Goal: Task Accomplishment & Management: Complete application form

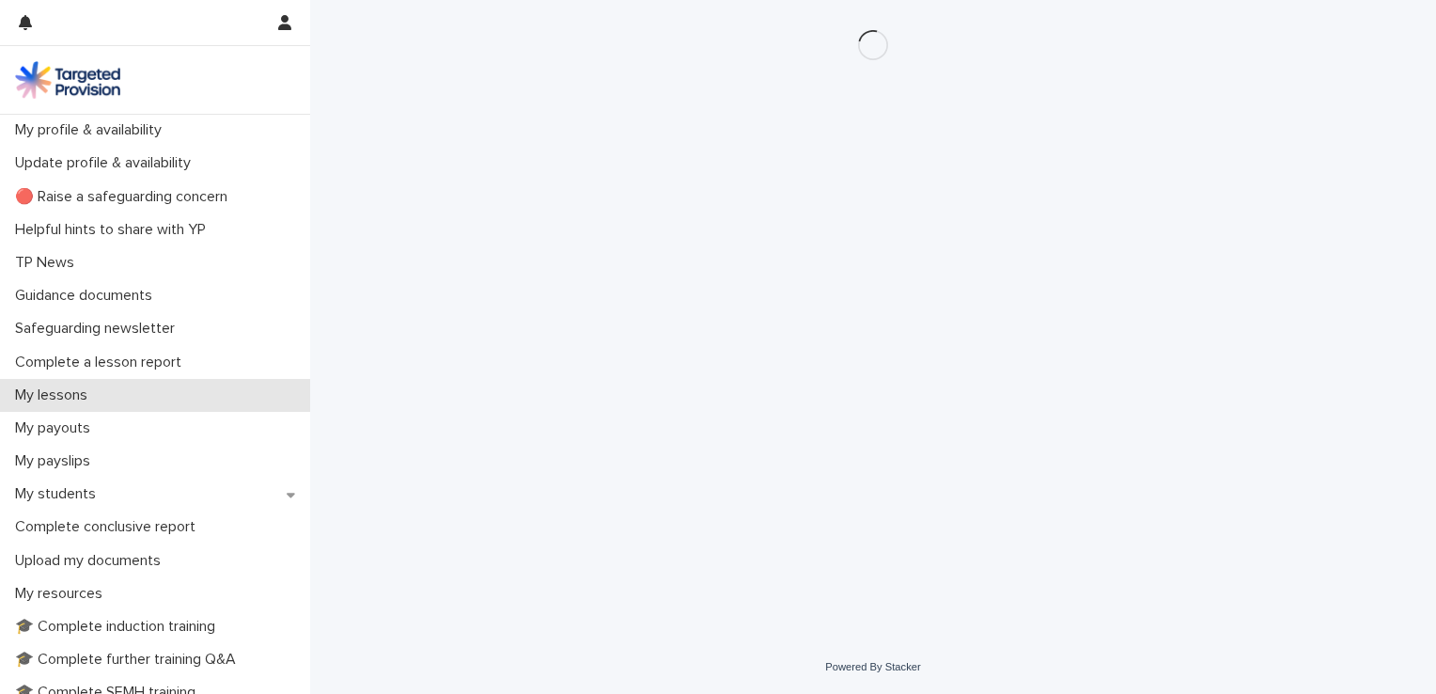
click at [60, 401] on p "My lessons" at bounding box center [55, 395] width 95 height 18
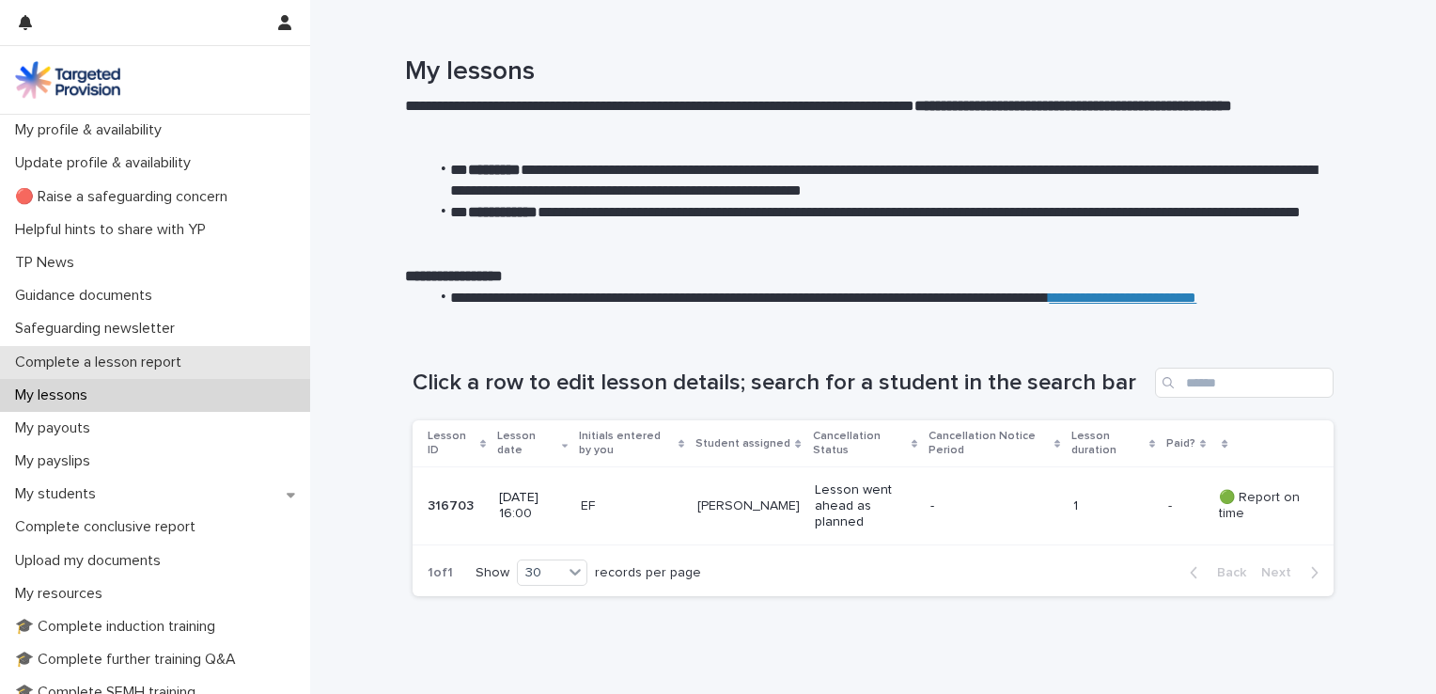
click at [86, 367] on p "Complete a lesson report" at bounding box center [102, 362] width 189 height 18
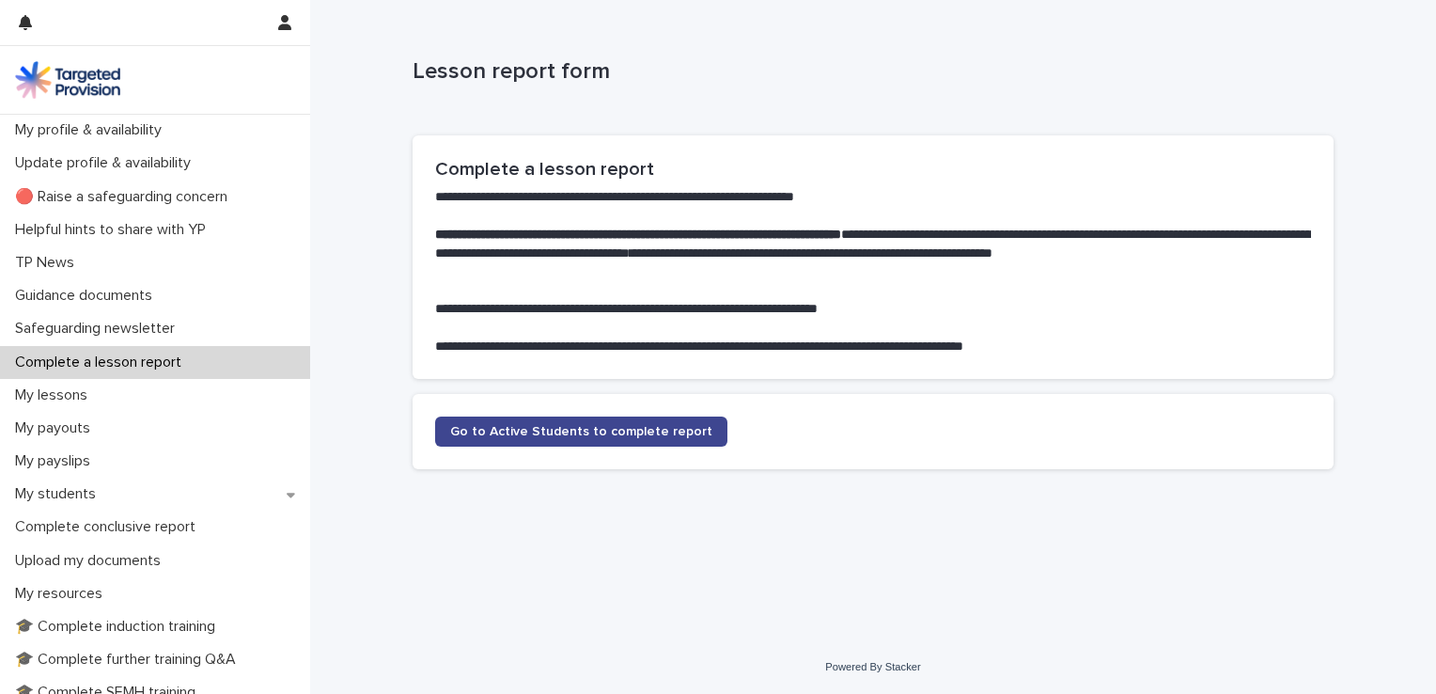
click at [552, 428] on span "Go to Active Students to complete report" at bounding box center [581, 431] width 262 height 13
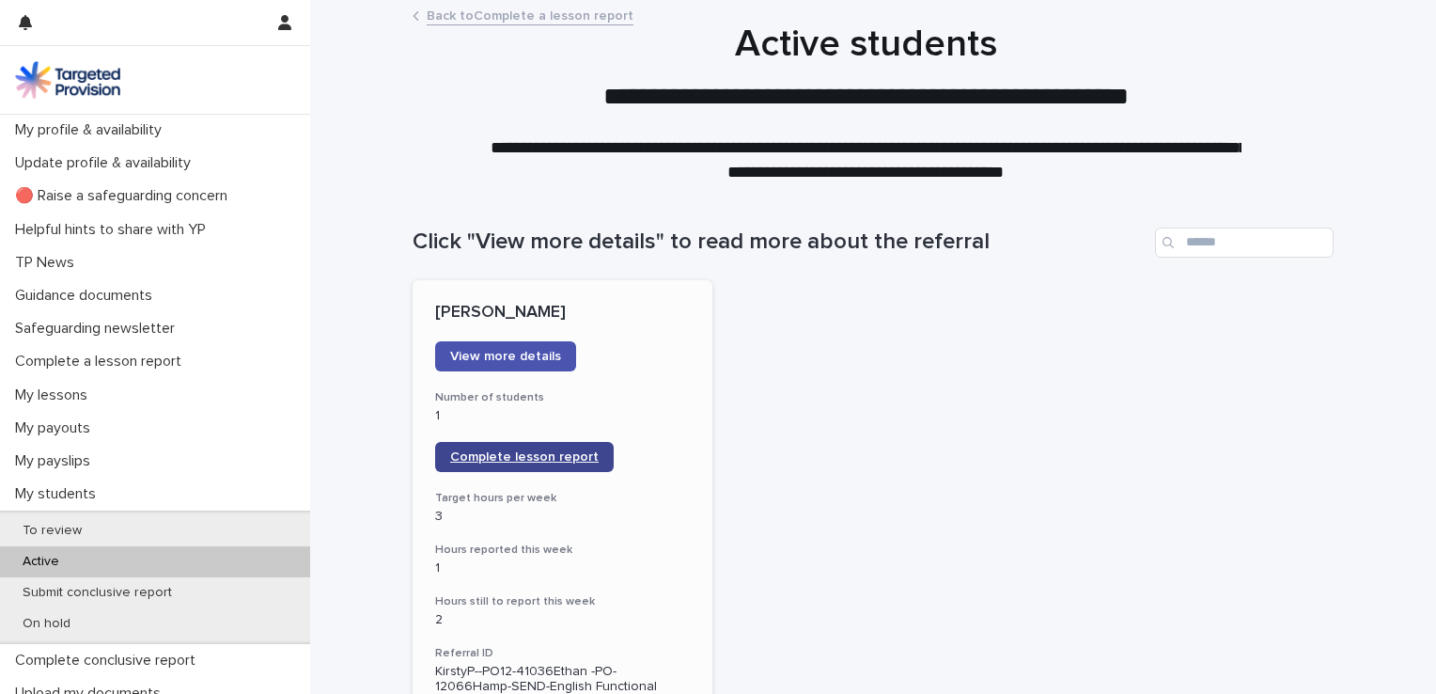
click at [533, 455] on span "Complete lesson report" at bounding box center [524, 456] width 149 height 13
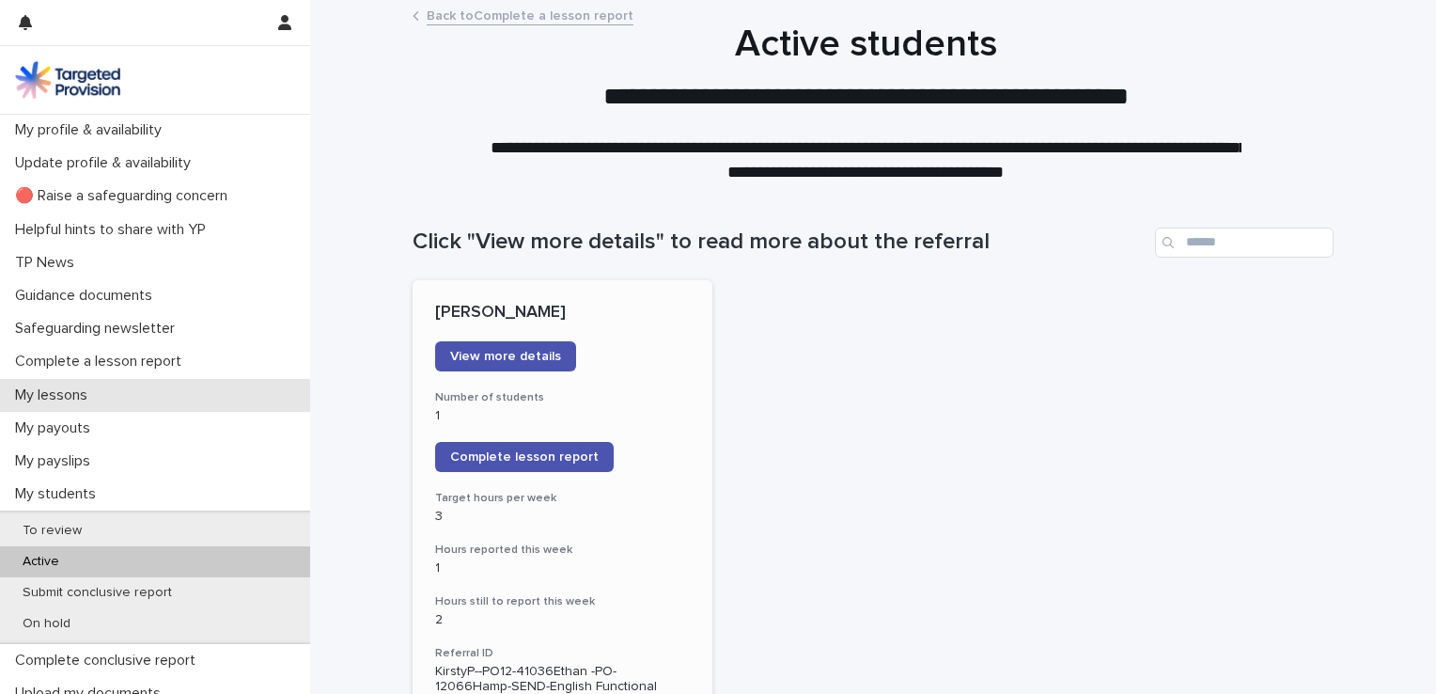
click at [53, 398] on p "My lessons" at bounding box center [55, 395] width 95 height 18
